Goal: Task Accomplishment & Management: Manage account settings

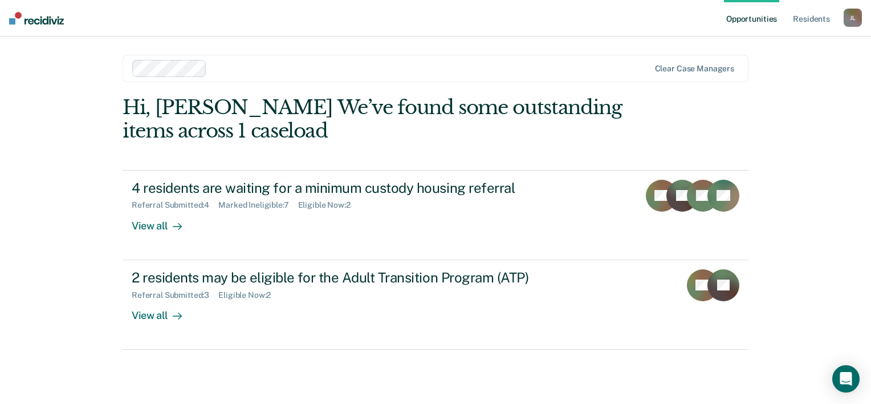
click at [739, 112] on div "Hi, [PERSON_NAME] We’ve found some outstanding items across 1 caseload 4 reside…" at bounding box center [436, 223] width 626 height 254
click at [812, 20] on link "Resident s" at bounding box center [812, 18] width 42 height 36
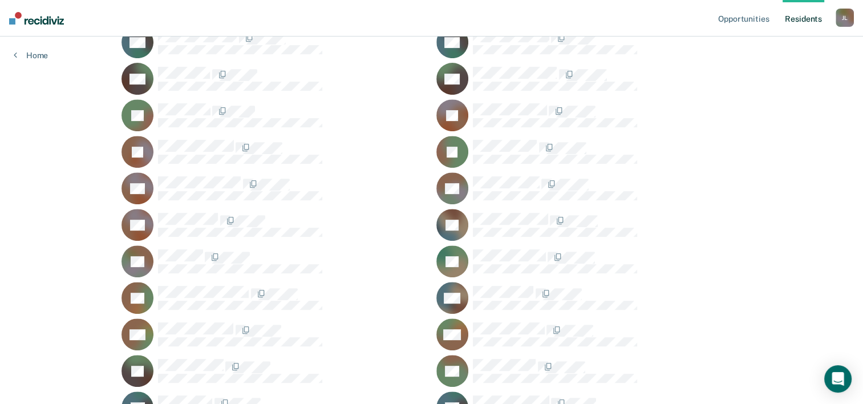
scroll to position [477, 0]
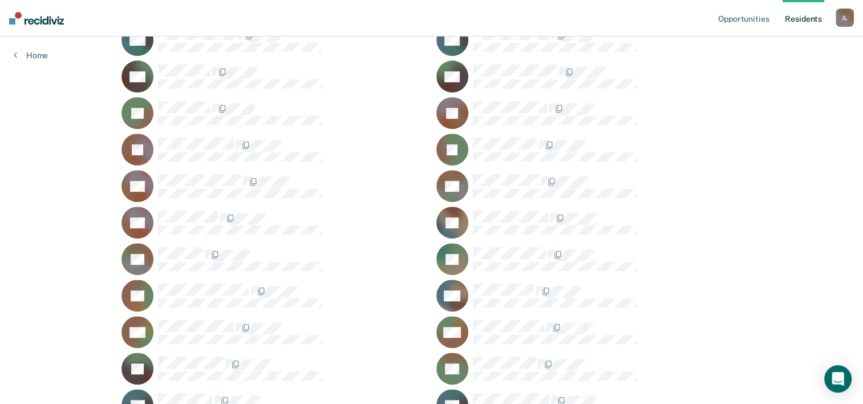
click at [497, 221] on div at bounding box center [607, 217] width 269 height 14
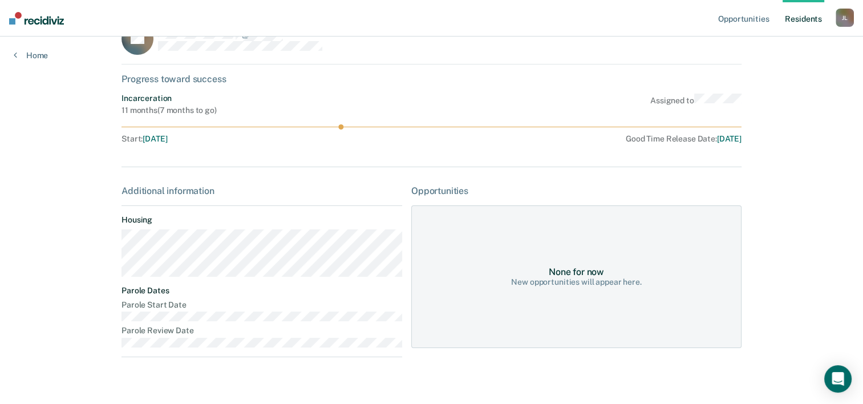
scroll to position [52, 0]
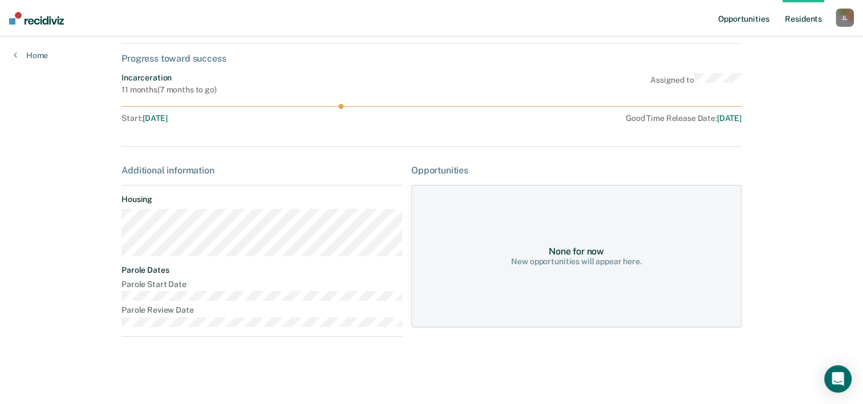
click at [735, 21] on link "Opportunities" at bounding box center [743, 18] width 55 height 36
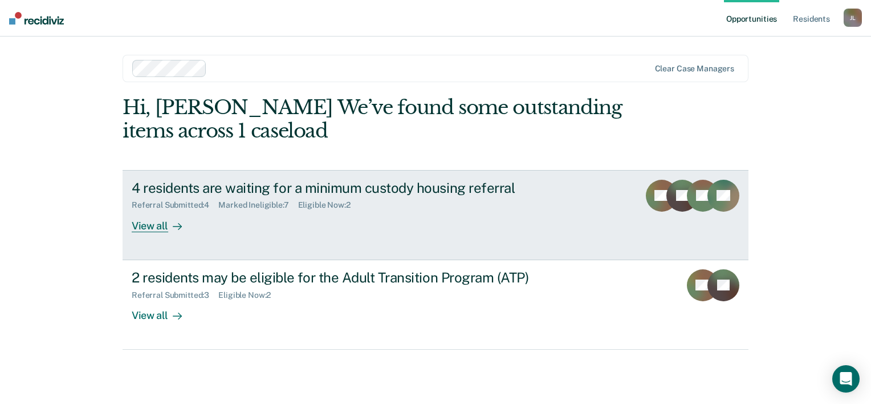
click at [537, 227] on div "4 residents are waiting for a minimum custody housing referral Referral Submitt…" at bounding box center [346, 206] width 428 height 52
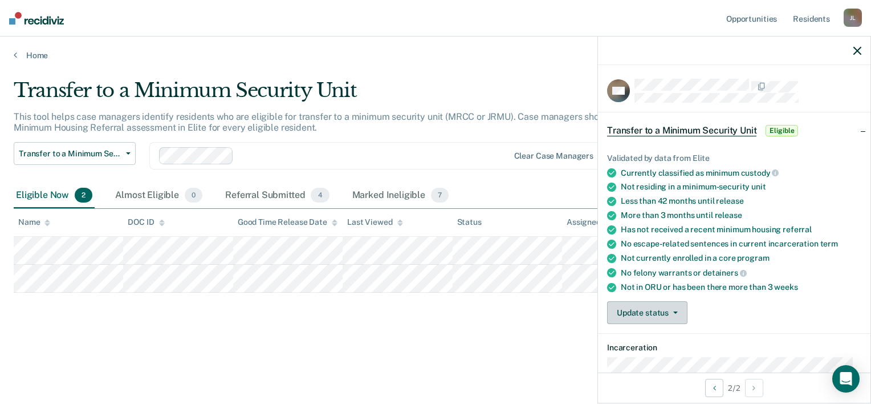
click at [656, 316] on button "Update status" at bounding box center [647, 312] width 80 height 23
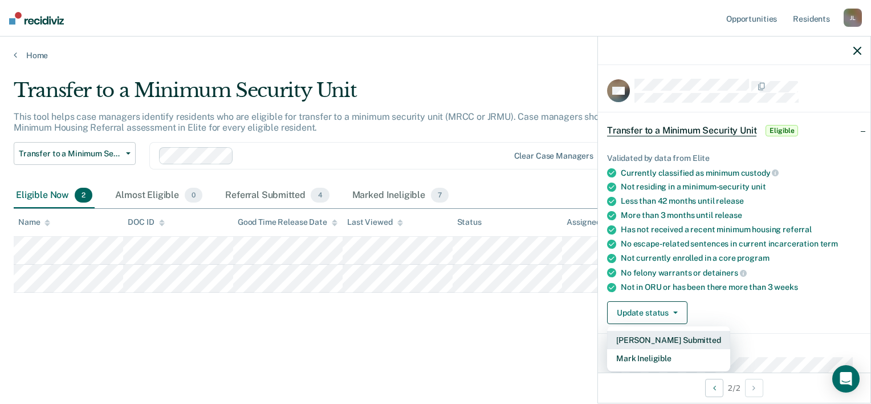
click at [652, 339] on button "[PERSON_NAME] Submitted" at bounding box center [668, 340] width 123 height 18
